Goal: Information Seeking & Learning: Learn about a topic

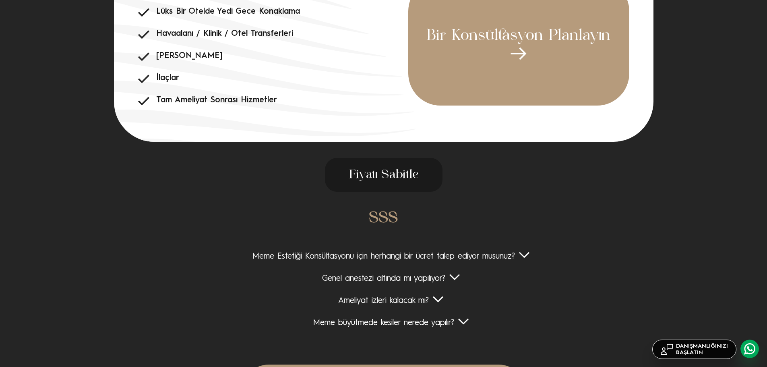
scroll to position [2922, 0]
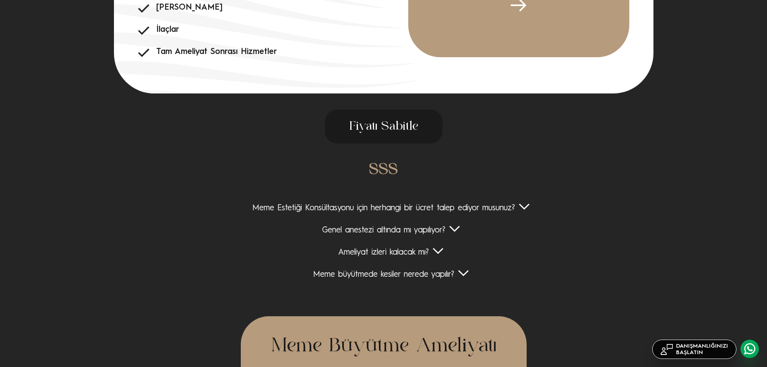
click at [426, 211] on div "Meme Estetiği Konsültasyonu için herhangi bir ücret talep ediyor musunuz?" at bounding box center [383, 208] width 622 height 10
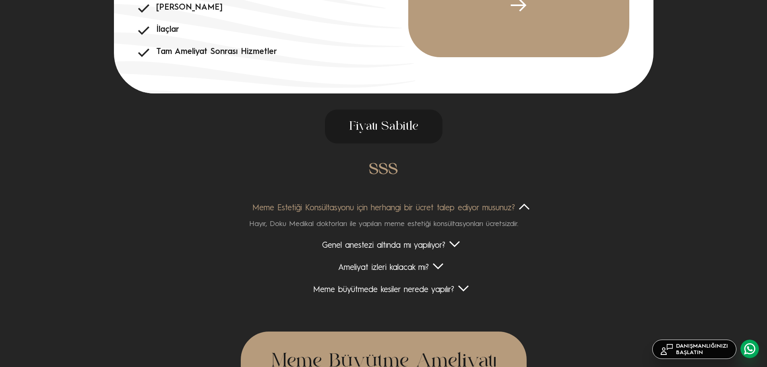
click at [450, 206] on div "Meme Estetiği Konsültasyonu için herhangi bir ücret talep ediyor musunuz?" at bounding box center [383, 208] width 622 height 10
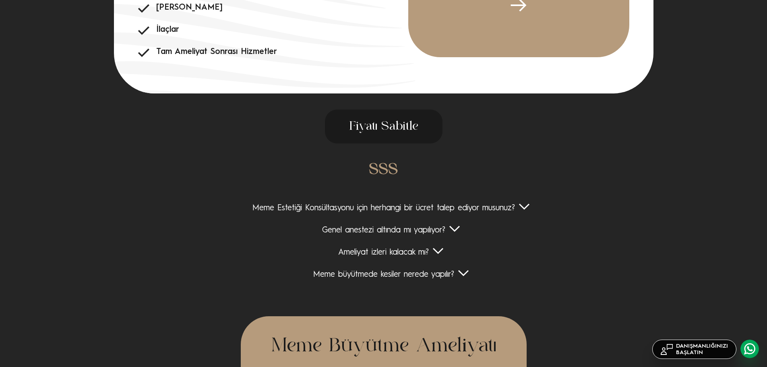
click at [420, 231] on div "Genel anestezi altında mı yapılıyor?" at bounding box center [383, 230] width 622 height 10
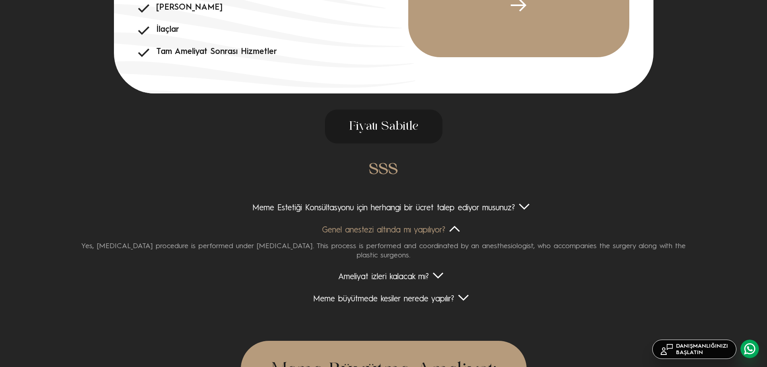
click at [421, 228] on div "Genel anestezi altında mı yapılıyor?" at bounding box center [383, 230] width 622 height 10
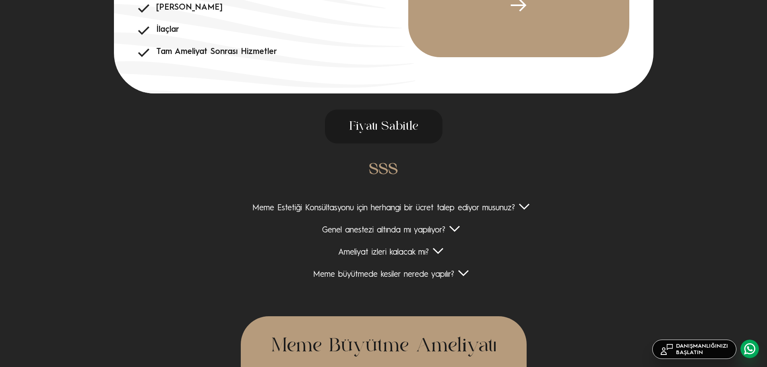
click at [406, 254] on div "Ameliyat izleri kalacak mı?" at bounding box center [383, 253] width 622 height 10
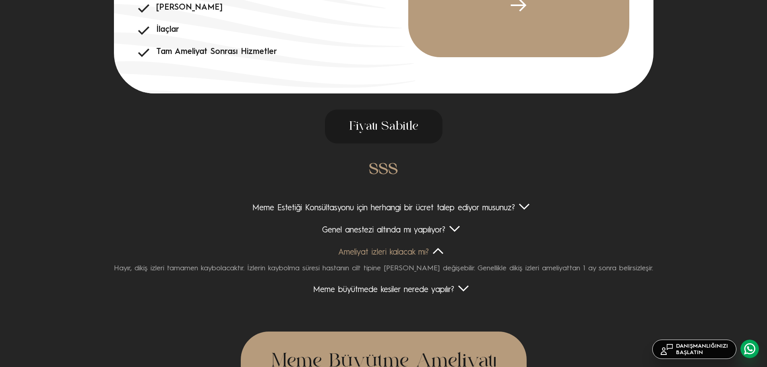
click at [433, 252] on div "Ameliyat izleri kalacak mı?" at bounding box center [383, 253] width 622 height 10
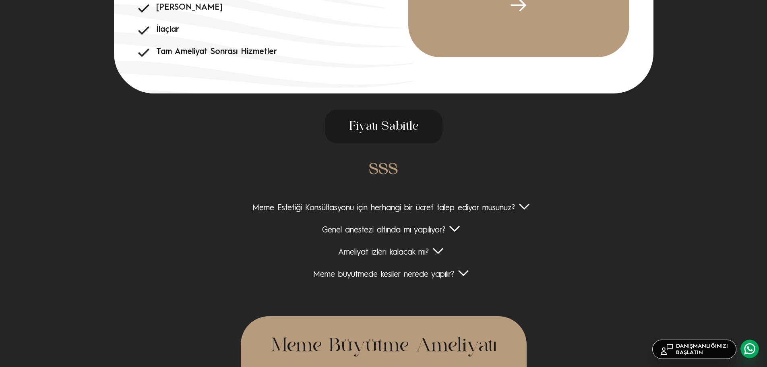
click at [461, 271] on div "Meme büyütmede kesiler nerede yapılır?" at bounding box center [383, 275] width 622 height 10
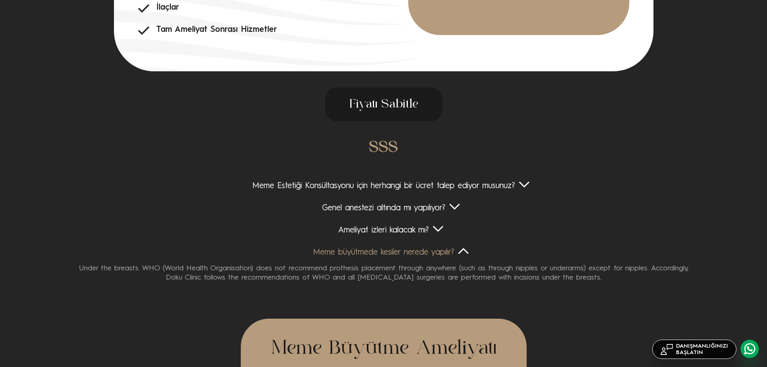
scroll to position [2963, 0]
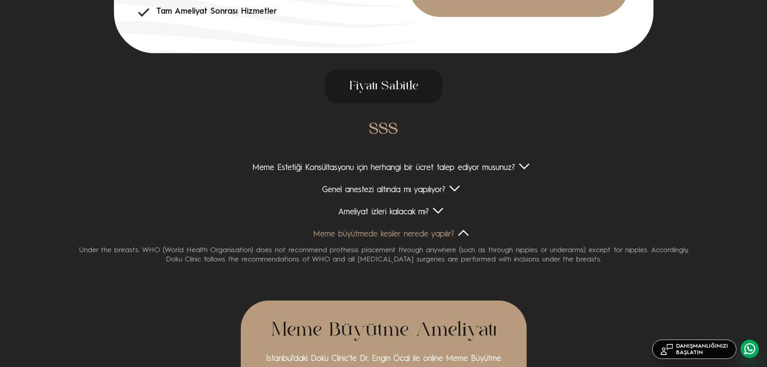
click at [204, 256] on div "Under the breasts. WHO (World Health Organisation) does not recommend prothesis…" at bounding box center [383, 252] width 622 height 25
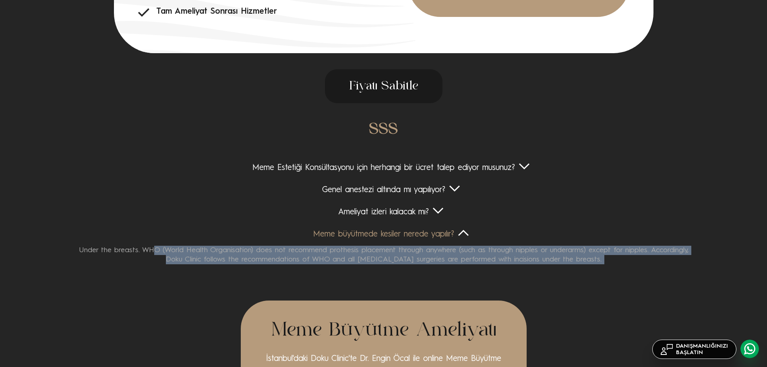
click at [204, 256] on div "Under the breasts. WHO (World Health Organisation) does not recommend prothesis…" at bounding box center [383, 252] width 622 height 25
copy body "Under the breasts. WHO (World Health Organisation) does not recommend prothesis…"
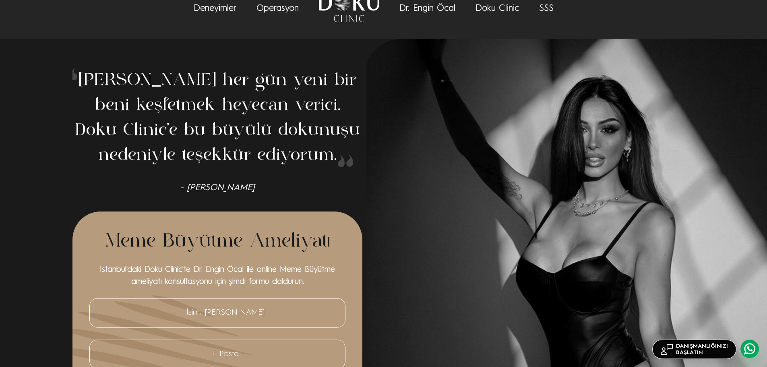
scroll to position [81, 0]
